Goal: Go to known website: Go to known website

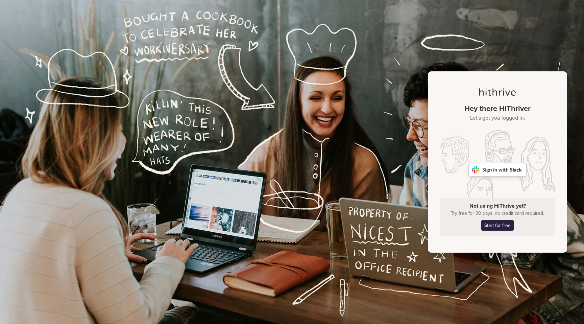
click at [504, 170] on img at bounding box center [497, 170] width 58 height 14
